Goal: Find specific fact: Find specific fact

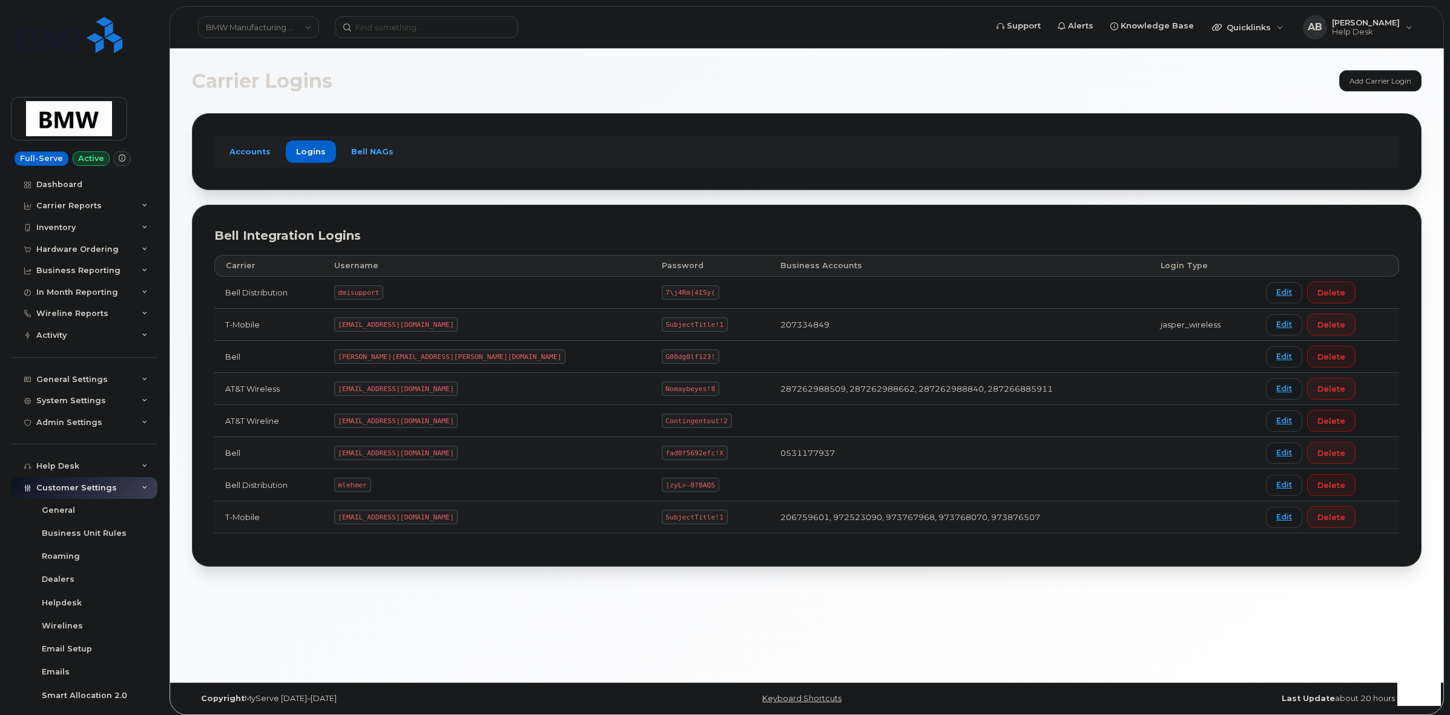
scroll to position [4, 0]
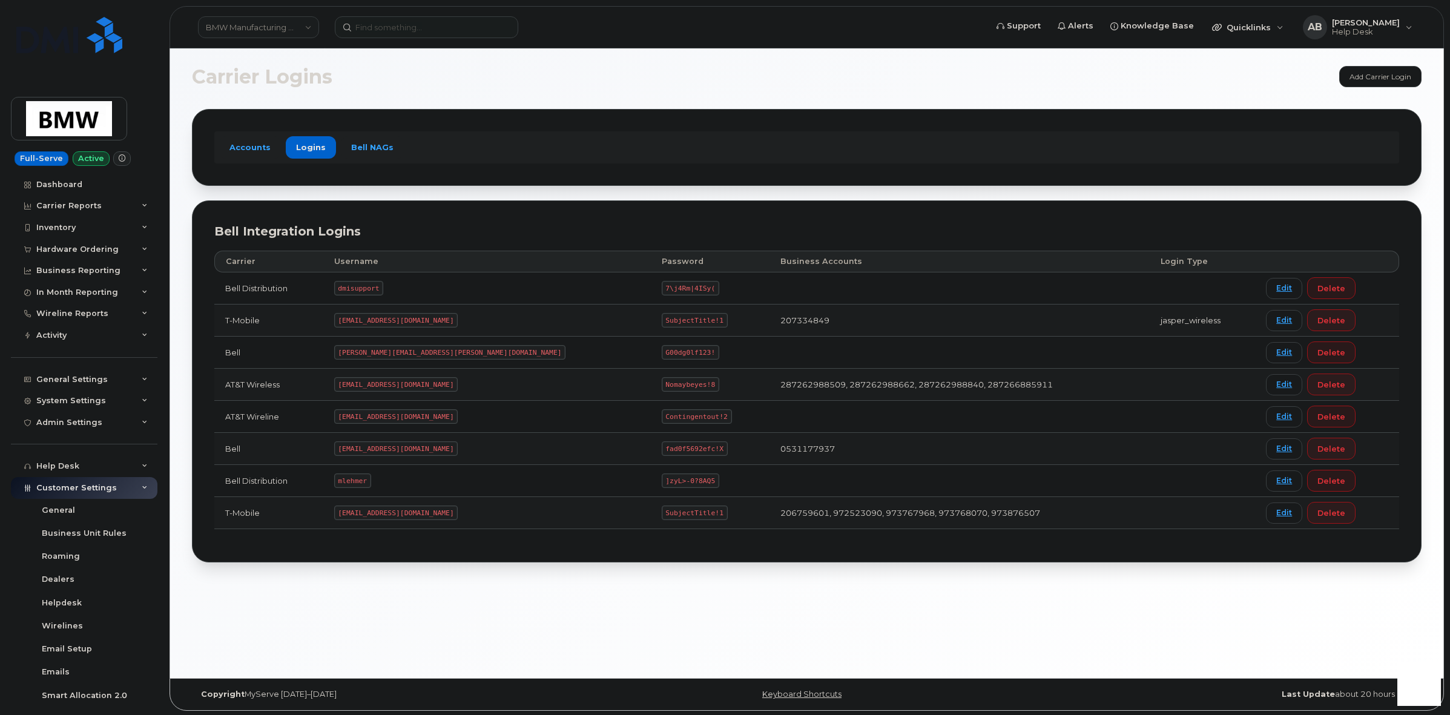
click at [418, 516] on code "MS-BMW@dminc.com" at bounding box center [396, 512] width 124 height 15
drag, startPoint x: 418, startPoint y: 516, endPoint x: 364, endPoint y: 513, distance: 54.6
click at [364, 513] on code "MS-BMW@dminc.com" at bounding box center [396, 512] width 124 height 15
copy code "MS-BMW@dminc.com"
click at [662, 515] on code "SubjectTitle!1" at bounding box center [695, 512] width 66 height 15
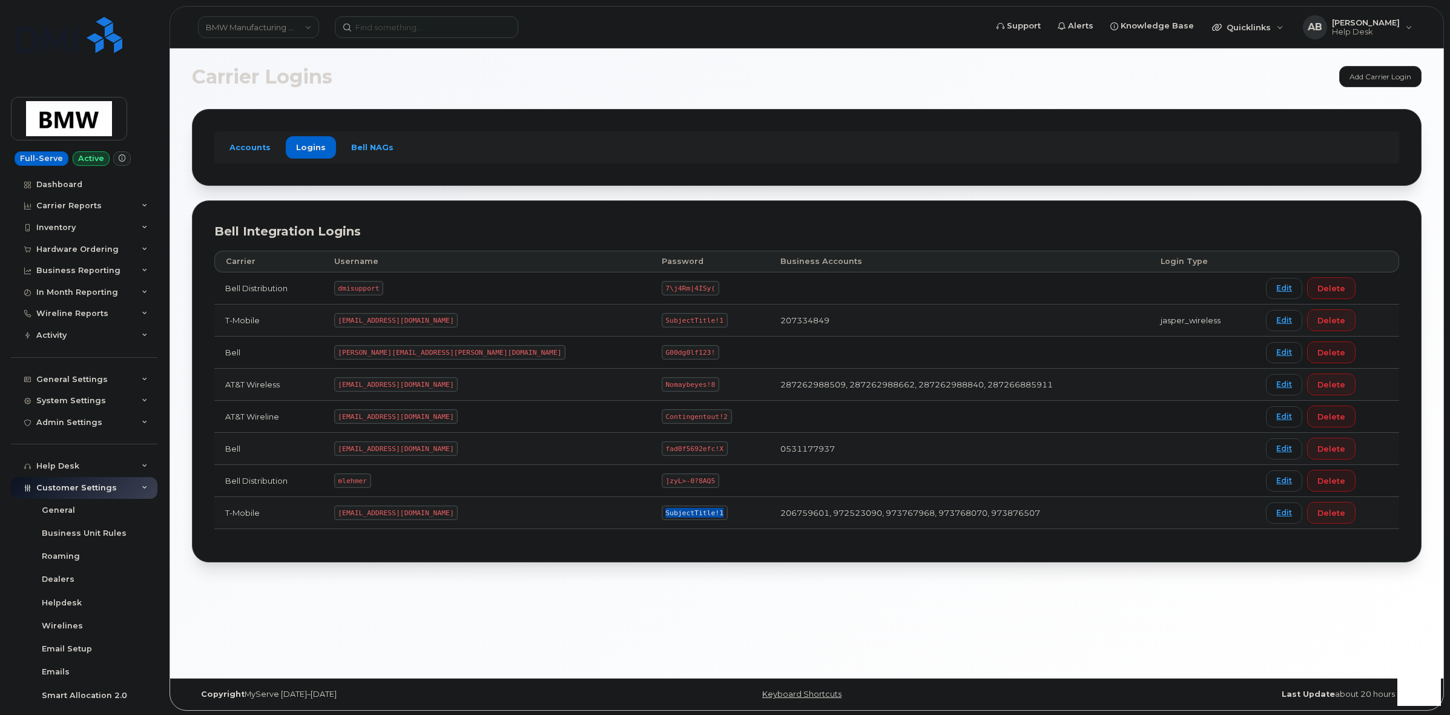
drag, startPoint x: 582, startPoint y: 515, endPoint x: 531, endPoint y: 513, distance: 51.5
click at [662, 513] on code "SubjectTitle!1" at bounding box center [695, 512] width 66 height 15
copy code "SubjectTitle!1"
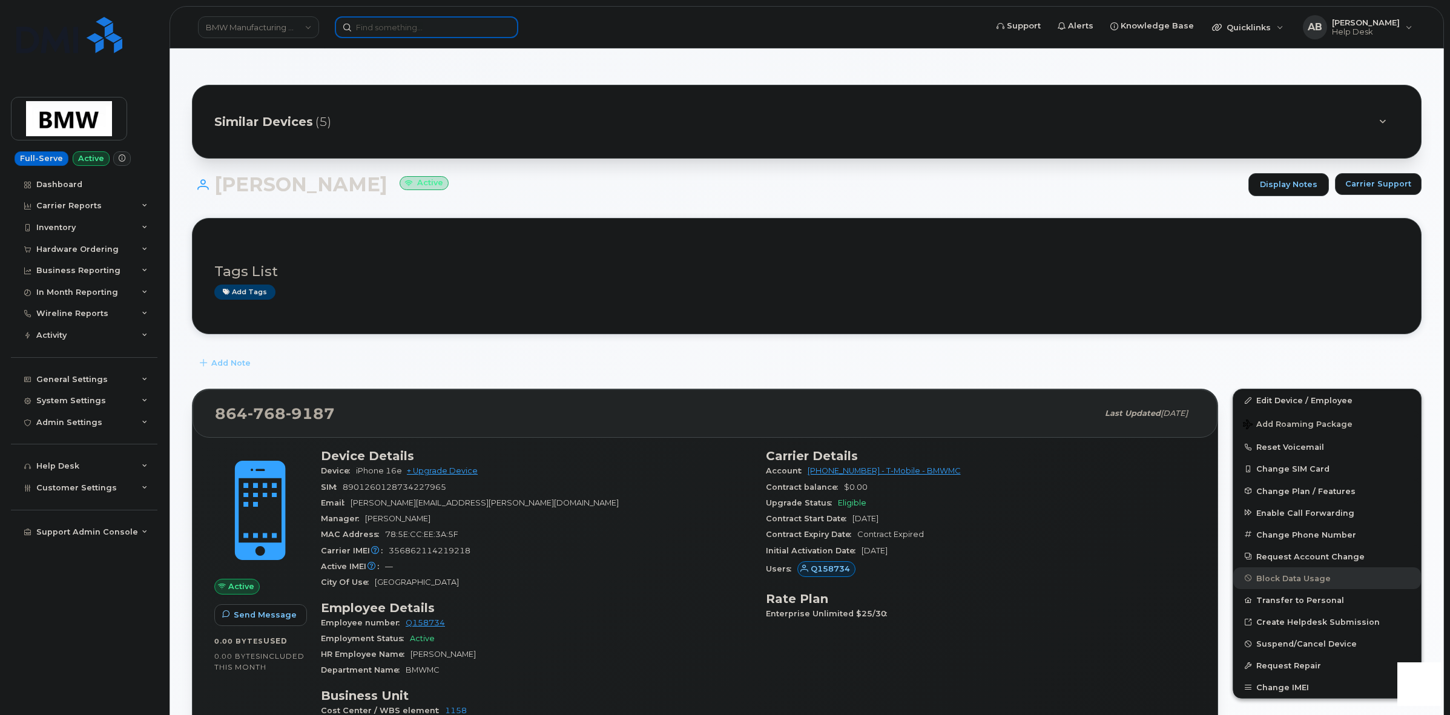
click at [472, 34] on input at bounding box center [426, 27] width 183 height 22
paste input "[PHONE_NUMBER]"
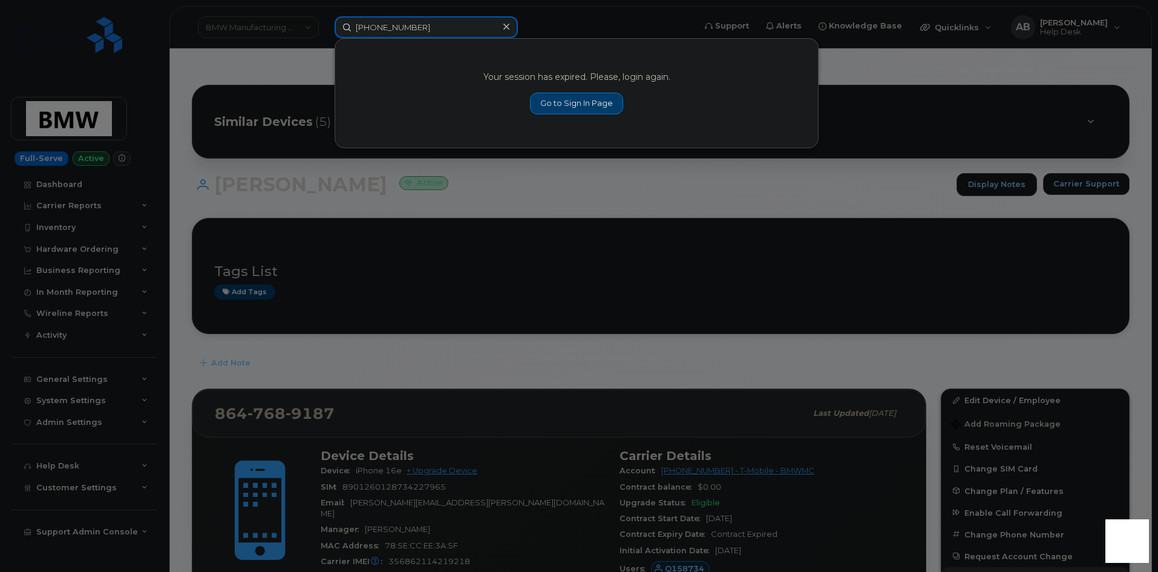
type input "[PHONE_NUMBER]"
click at [568, 109] on link "Go to Sign In Page" at bounding box center [576, 104] width 93 height 22
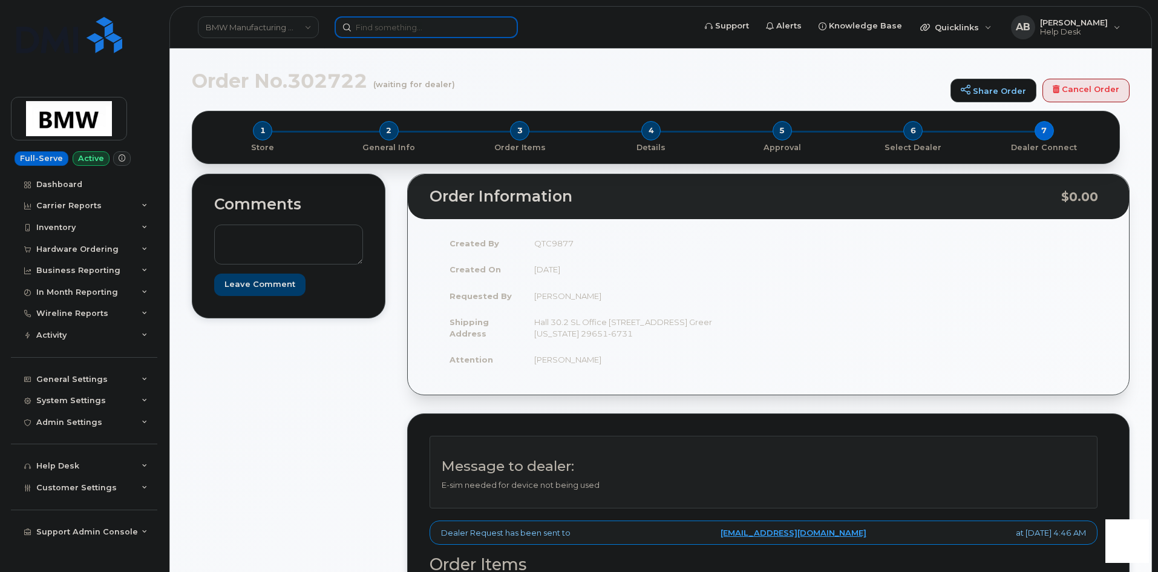
click at [381, 30] on input at bounding box center [426, 27] width 183 height 22
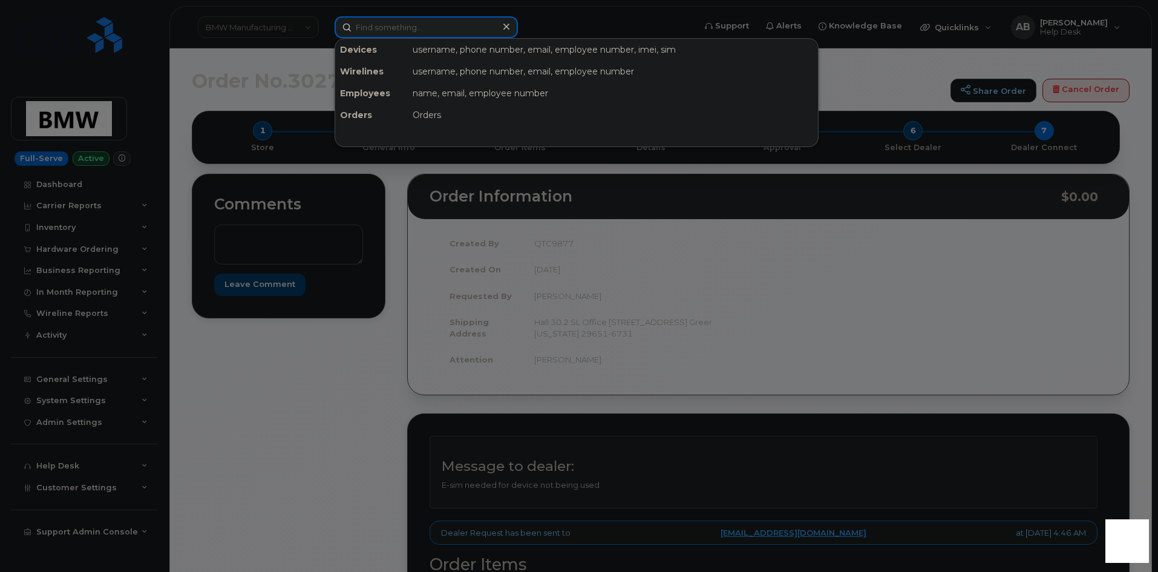
paste input "[PHONE_NUMBER]"
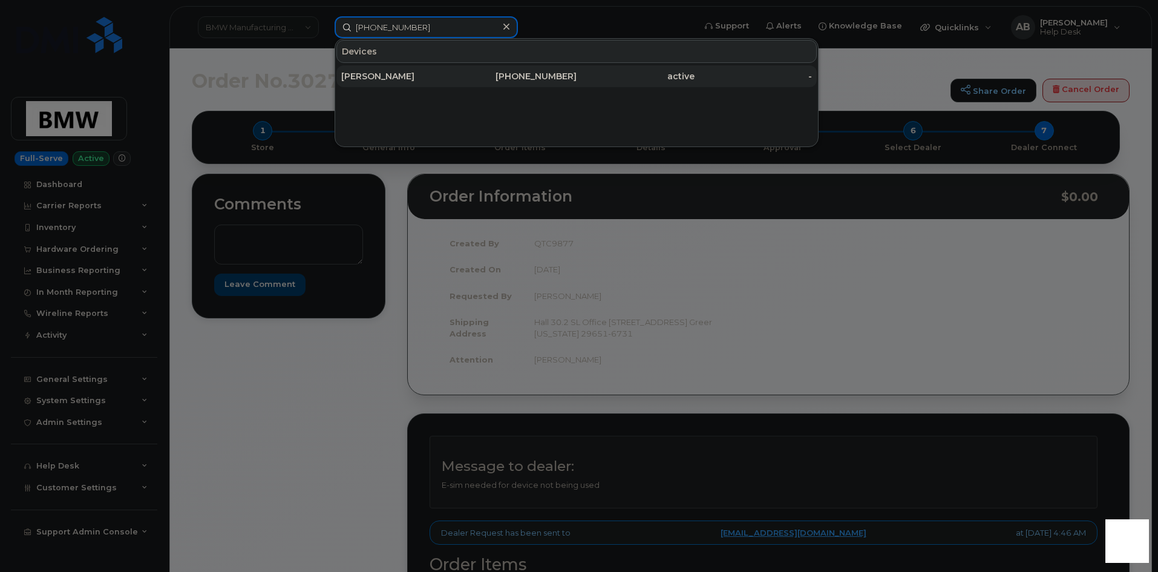
type input "(864) 386-4547"
click at [421, 74] on div "Tony Owens" at bounding box center [400, 76] width 118 height 12
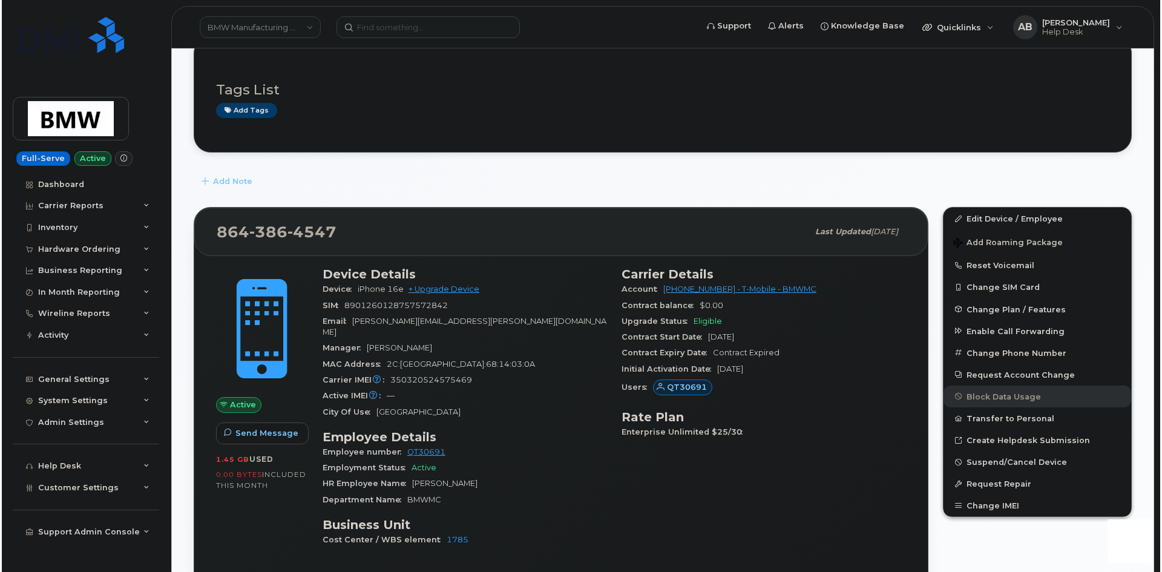
scroll to position [242, 0]
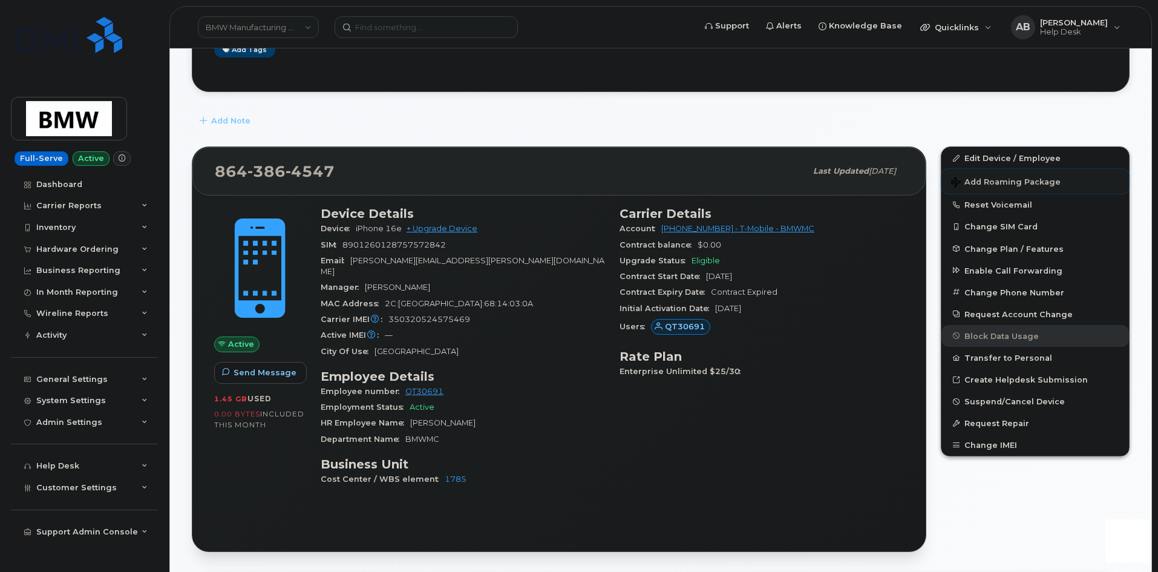
click at [977, 185] on span "Add Roaming Package" at bounding box center [1006, 182] width 110 height 11
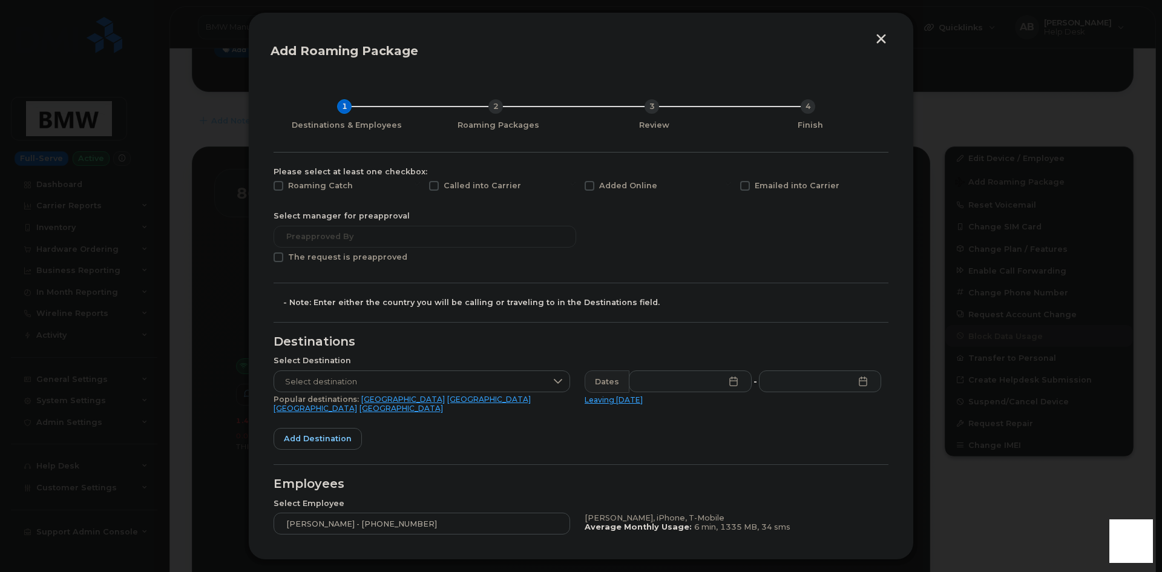
click at [277, 258] on span at bounding box center [279, 257] width 10 height 10
click at [265, 258] on input "The request is preapproved" at bounding box center [262, 255] width 6 height 6
checkbox input "true"
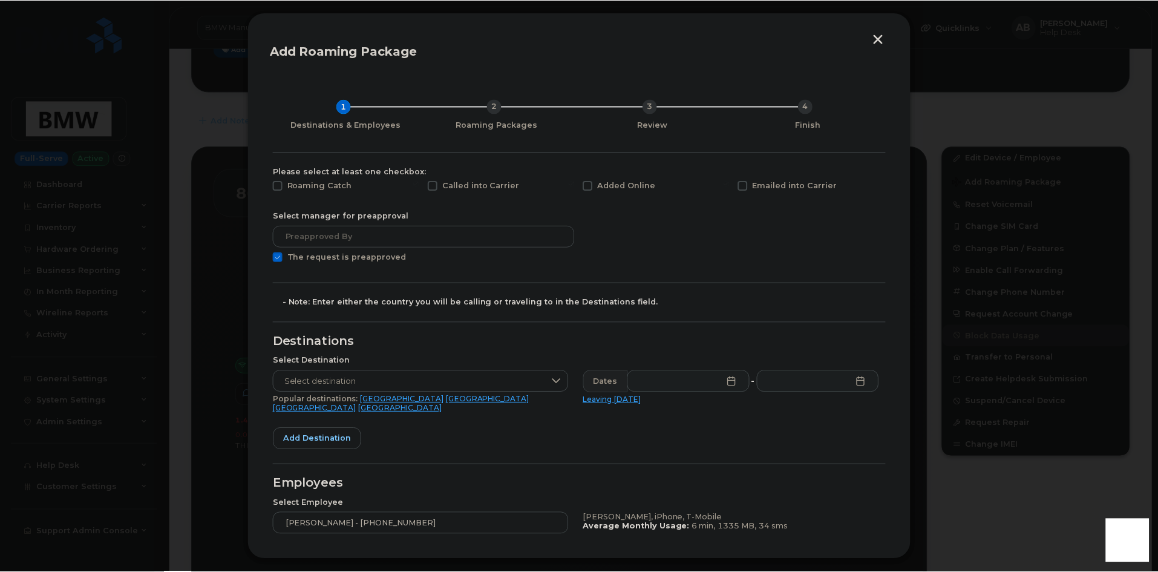
scroll to position [61, 0]
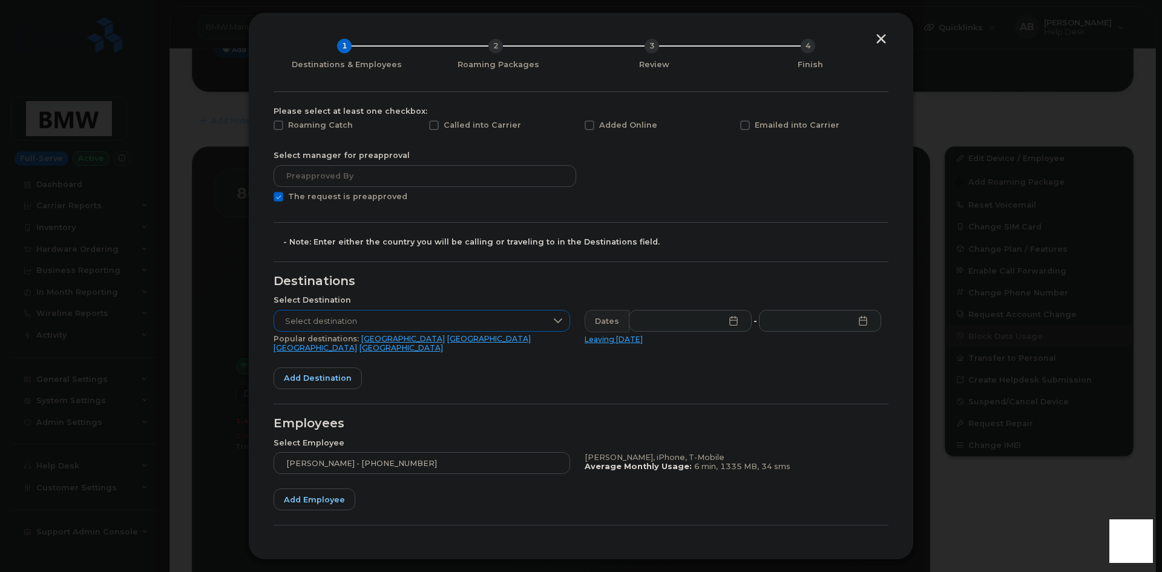
click at [550, 319] on div at bounding box center [558, 320] width 23 height 21
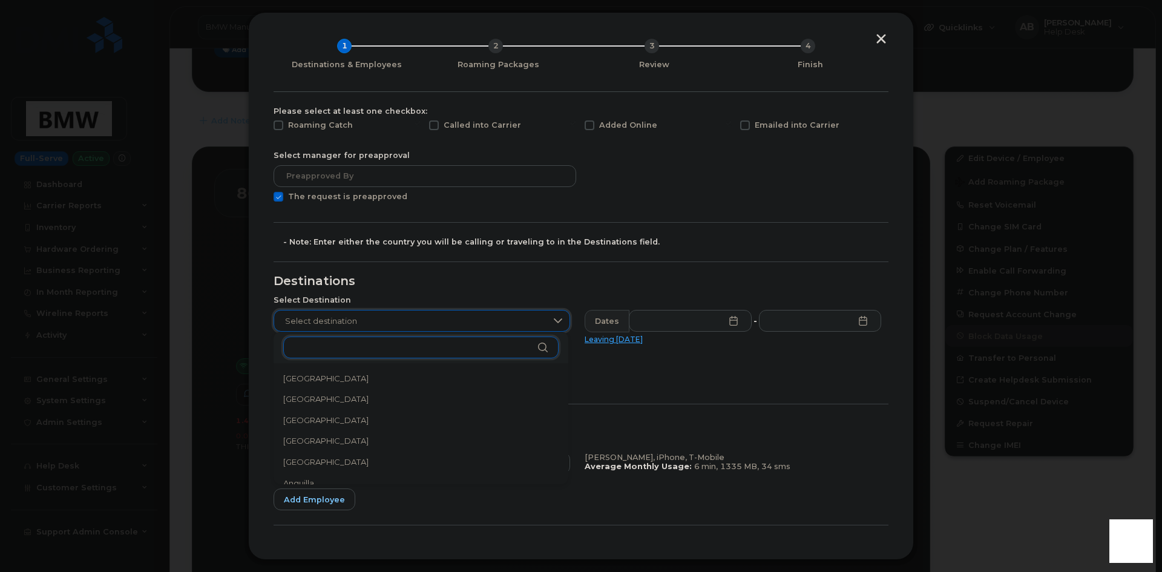
click at [466, 350] on input "text" at bounding box center [420, 348] width 275 height 22
type input "europe"
drag, startPoint x: 430, startPoint y: 347, endPoint x: 271, endPoint y: 361, distance: 159.8
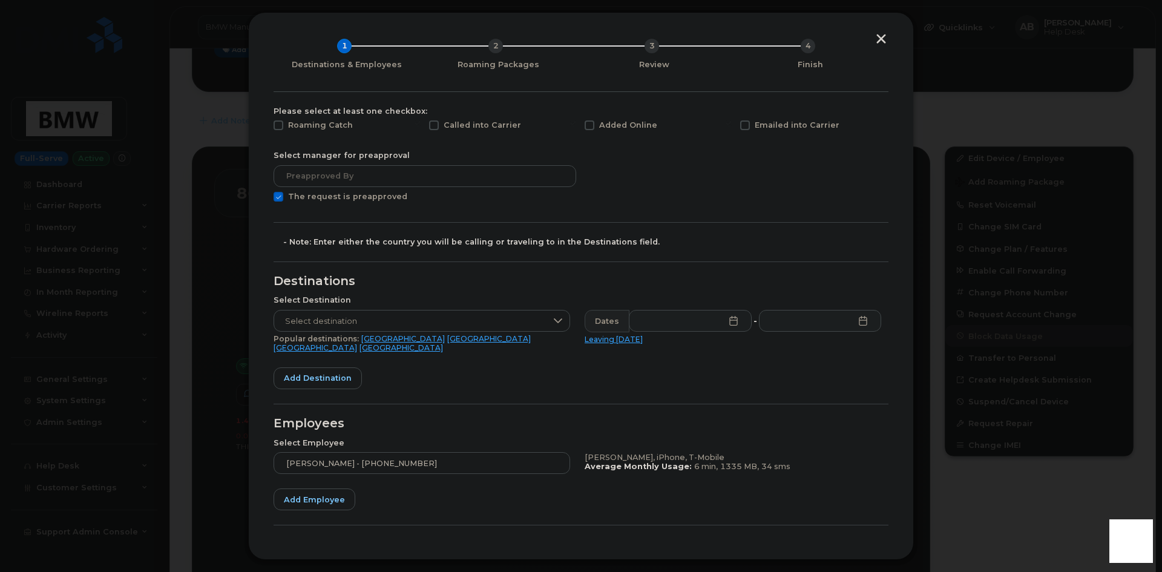
click at [880, 43] on button "button" at bounding box center [881, 40] width 18 height 13
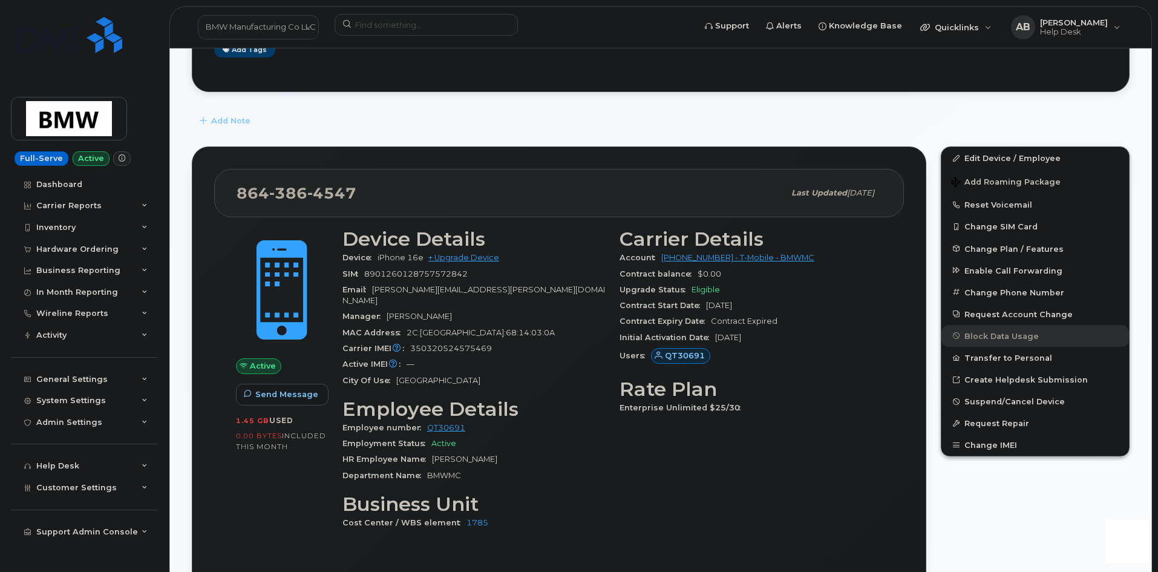
scroll to position [182, 0]
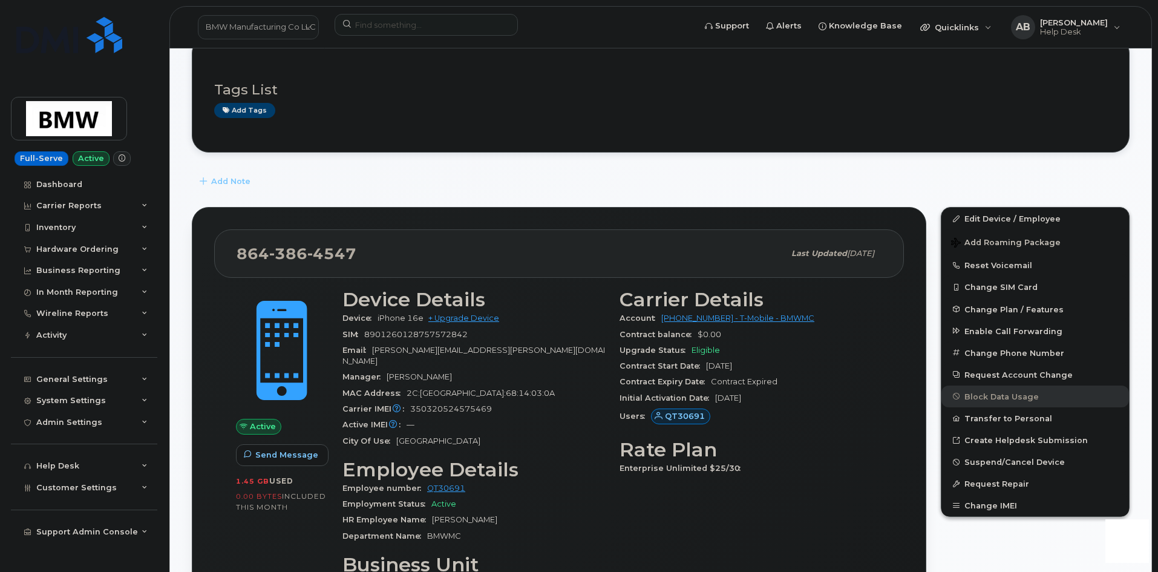
click at [494, 351] on span "anthony.e.owens@bmwmc.com" at bounding box center [474, 356] width 263 height 20
drag, startPoint x: 494, startPoint y: 351, endPoint x: 384, endPoint y: 353, distance: 110.8
click at [384, 353] on span "anthony.e.owens@bmwmc.com" at bounding box center [474, 356] width 263 height 20
copy span "anthony.e.owens@bmwmc.com"
drag, startPoint x: 358, startPoint y: 255, endPoint x: 230, endPoint y: 255, distance: 127.7
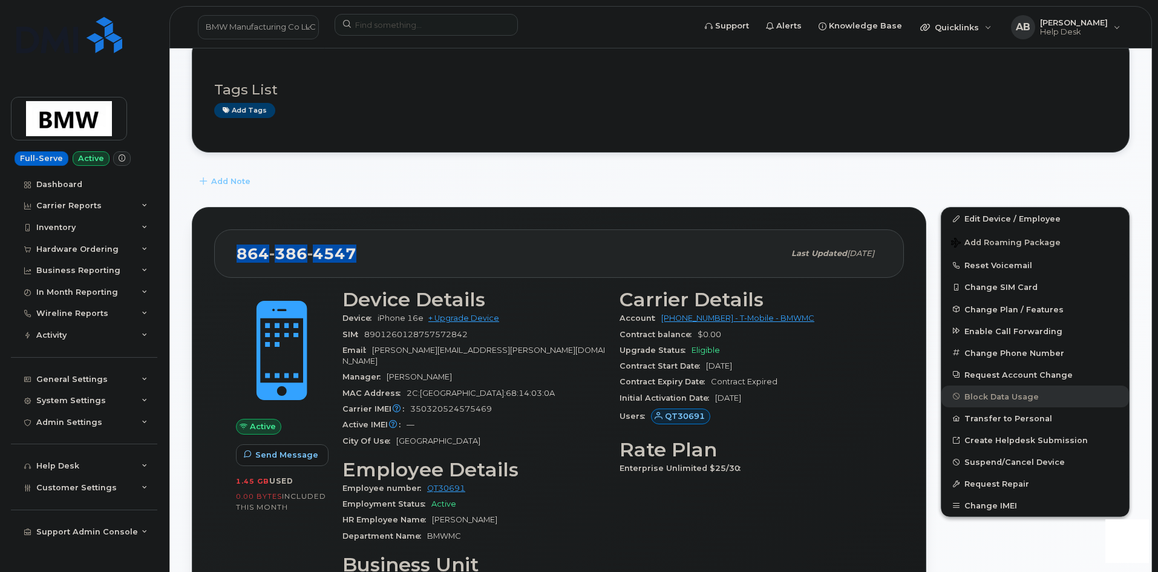
click at [230, 255] on div "864 386 4547 Last updated Sep 12, 2025" at bounding box center [559, 253] width 690 height 48
copy span "864 386 4547"
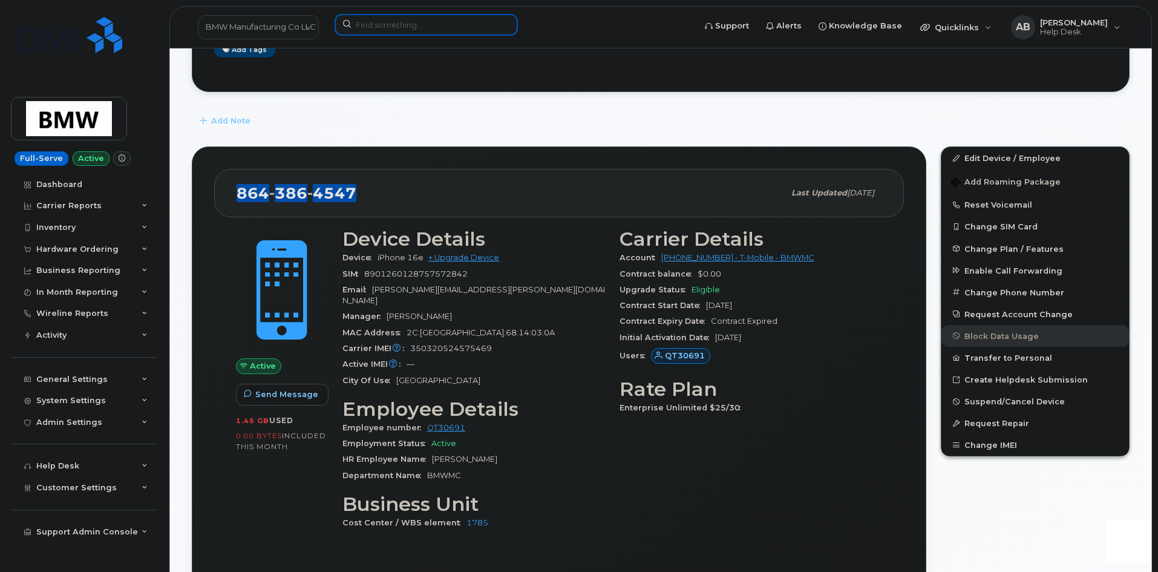
click at [403, 29] on input at bounding box center [426, 25] width 183 height 22
paste input "8645177692"
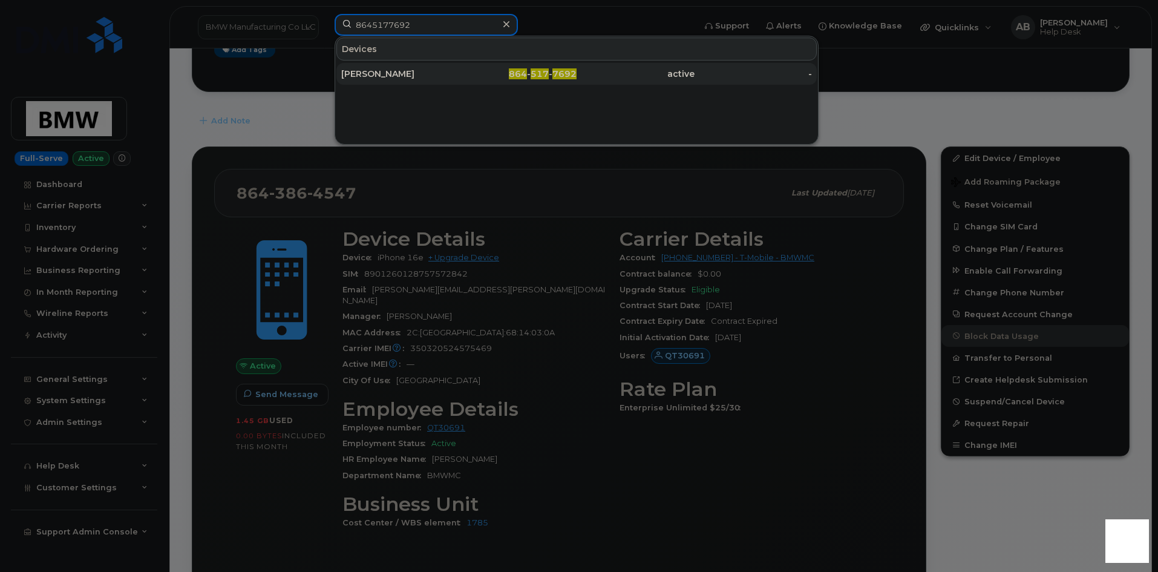
type input "8645177692"
click at [404, 69] on div "[PERSON_NAME]" at bounding box center [400, 74] width 118 height 12
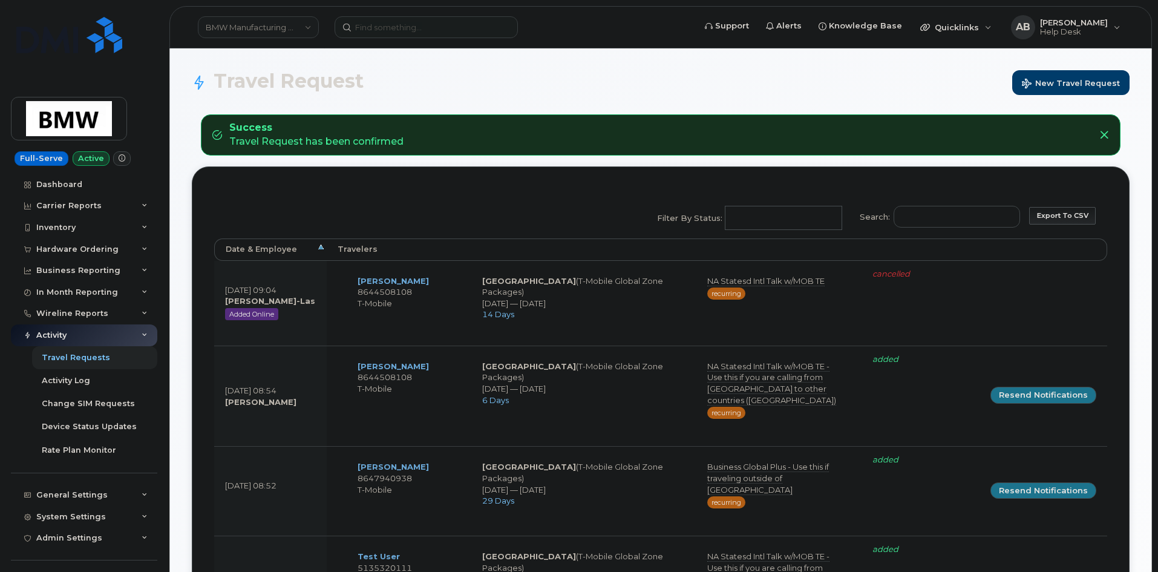
select select
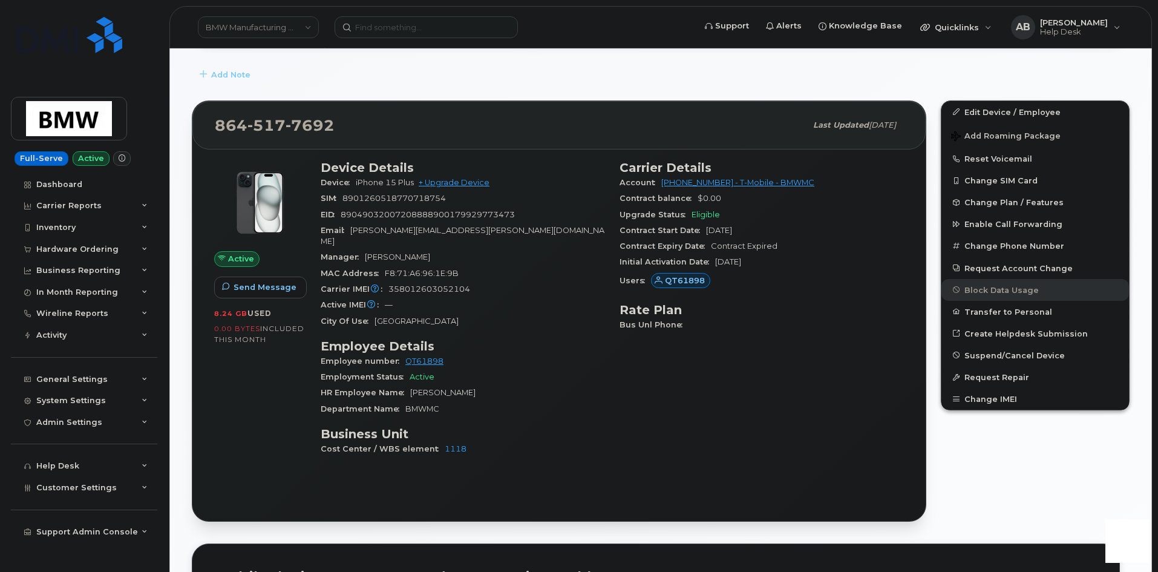
scroll to position [303, 0]
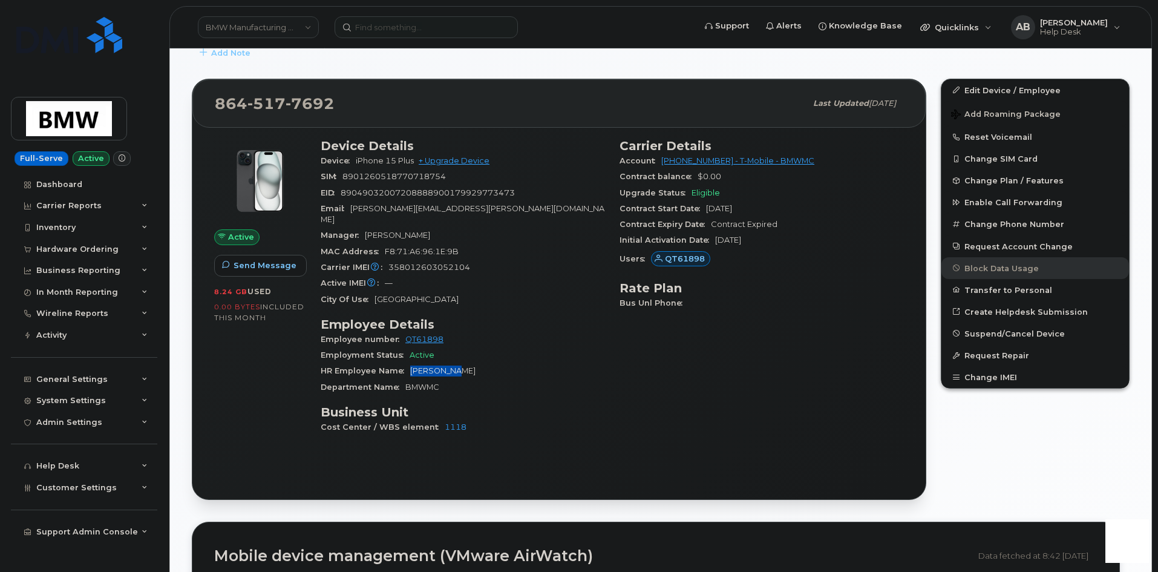
drag, startPoint x: 459, startPoint y: 363, endPoint x: 411, endPoint y: 360, distance: 48.0
click at [411, 363] on div "HR Employee Name [PERSON_NAME]" at bounding box center [463, 371] width 284 height 16
copy span "[PERSON_NAME]"
drag, startPoint x: 659, startPoint y: 162, endPoint x: 711, endPoint y: 165, distance: 51.5
click at [711, 165] on div "Account [PHONE_NUMBER] - T-Mobile - BMWMC" at bounding box center [762, 161] width 284 height 16
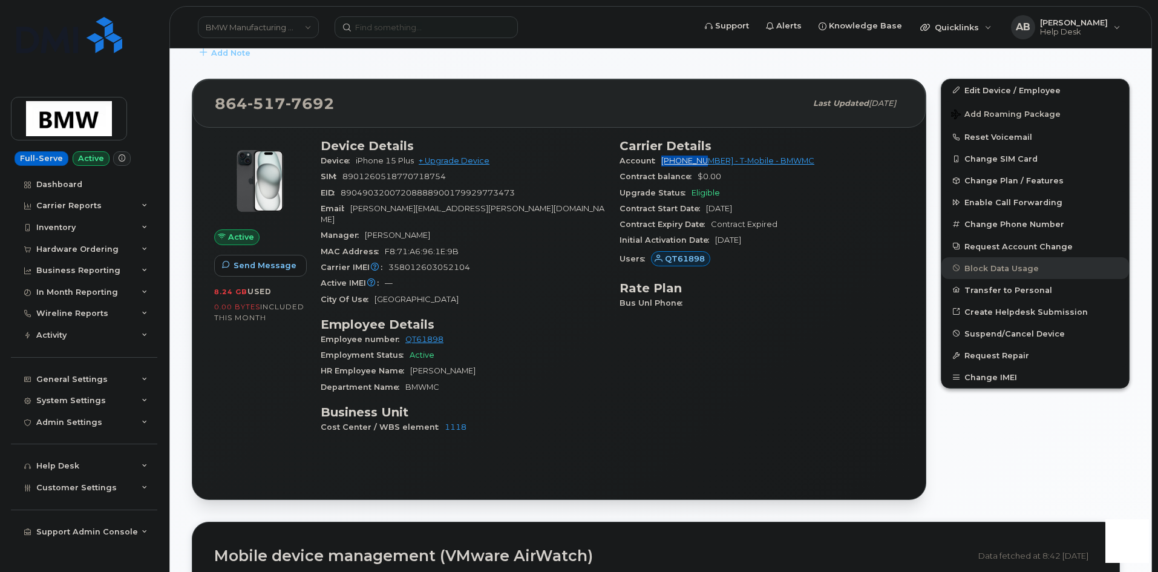
copy link "972523090"
